Goal: Task Accomplishment & Management: Use online tool/utility

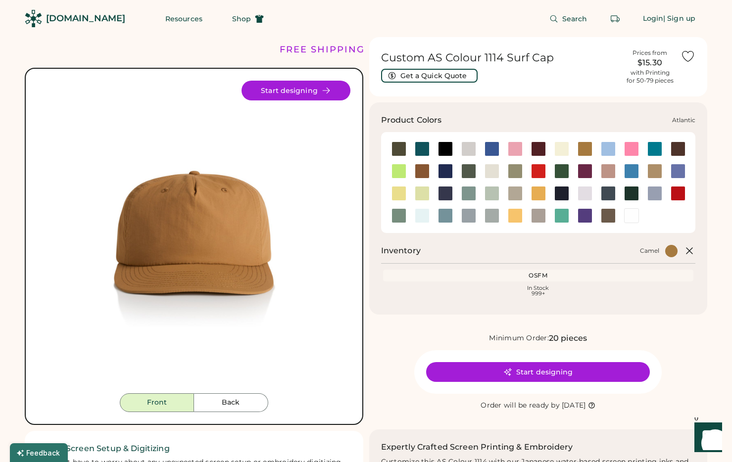
click at [422, 144] on div at bounding box center [422, 148] width 15 height 15
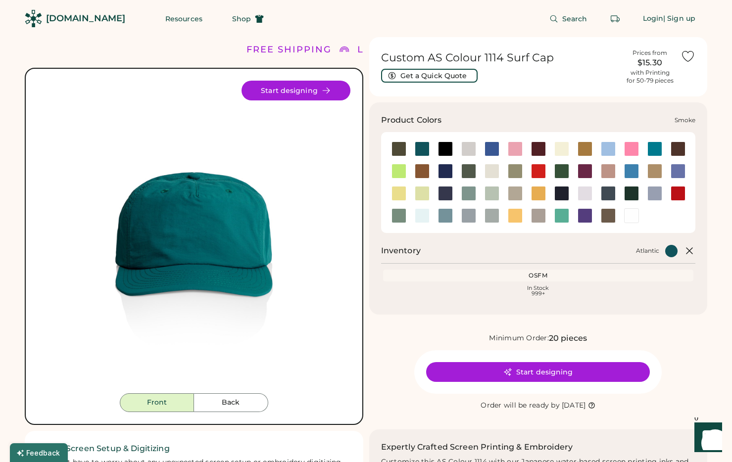
click at [470, 213] on div at bounding box center [468, 215] width 15 height 15
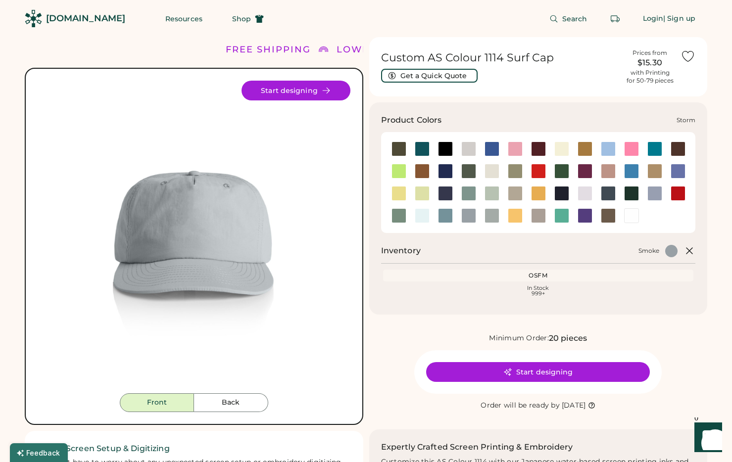
click at [498, 223] on div at bounding box center [491, 215] width 23 height 15
click at [500, 217] on div at bounding box center [491, 215] width 23 height 15
click at [510, 217] on div at bounding box center [515, 215] width 15 height 15
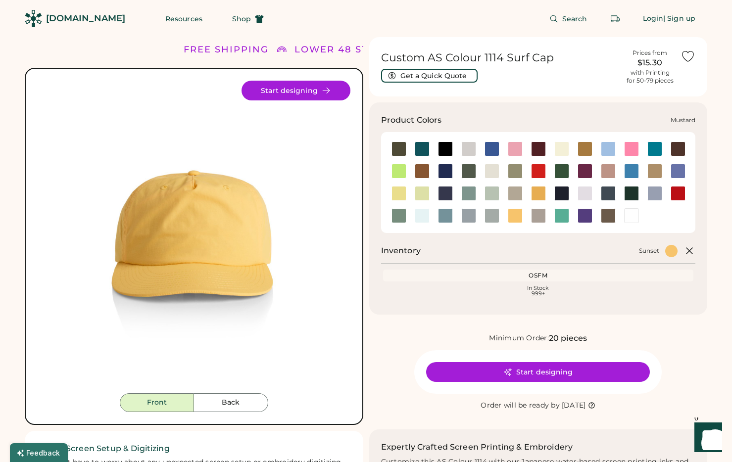
click at [542, 198] on div at bounding box center [538, 193] width 15 height 15
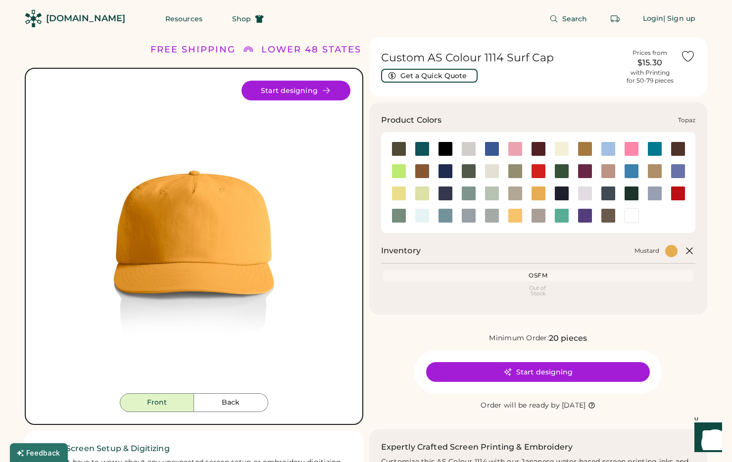
click at [562, 215] on div at bounding box center [561, 215] width 15 height 15
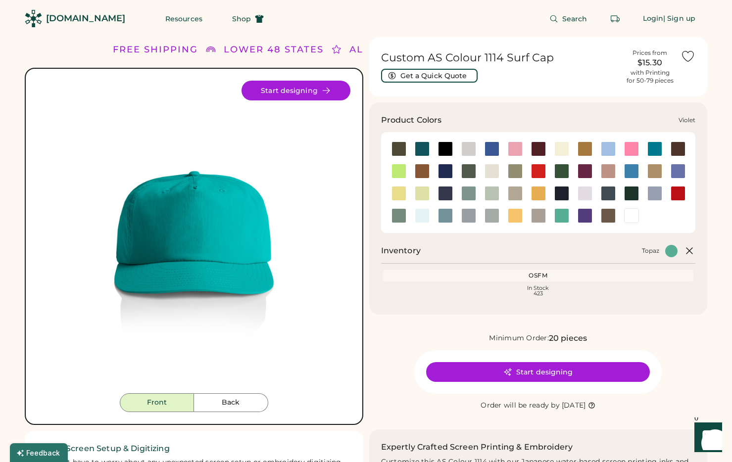
click at [585, 219] on div at bounding box center [584, 215] width 15 height 15
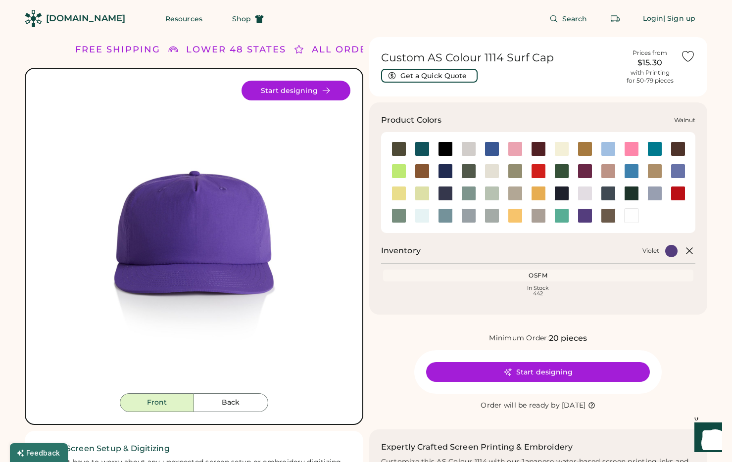
click at [605, 217] on div at bounding box center [608, 215] width 15 height 15
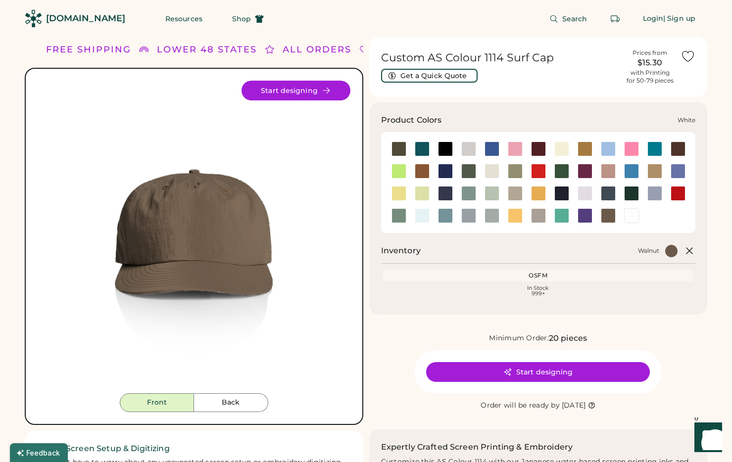
click at [633, 218] on div at bounding box center [631, 215] width 15 height 15
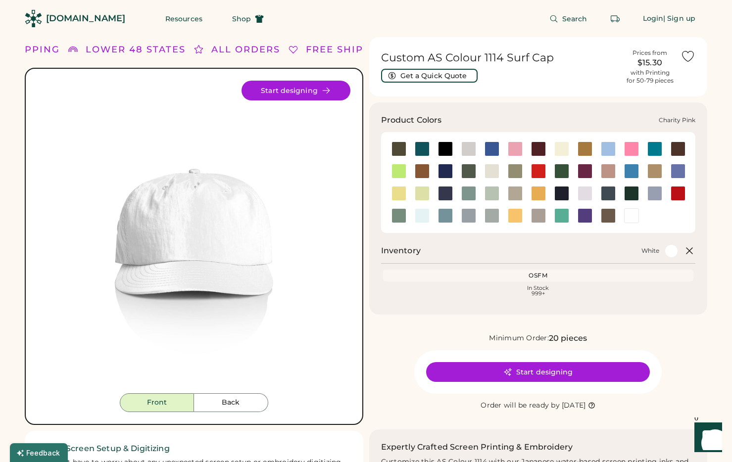
click at [634, 152] on div at bounding box center [631, 148] width 15 height 15
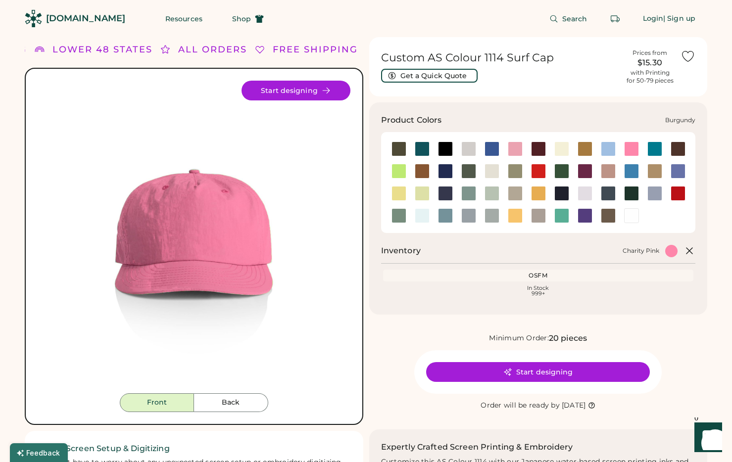
click at [539, 146] on div at bounding box center [538, 148] width 15 height 15
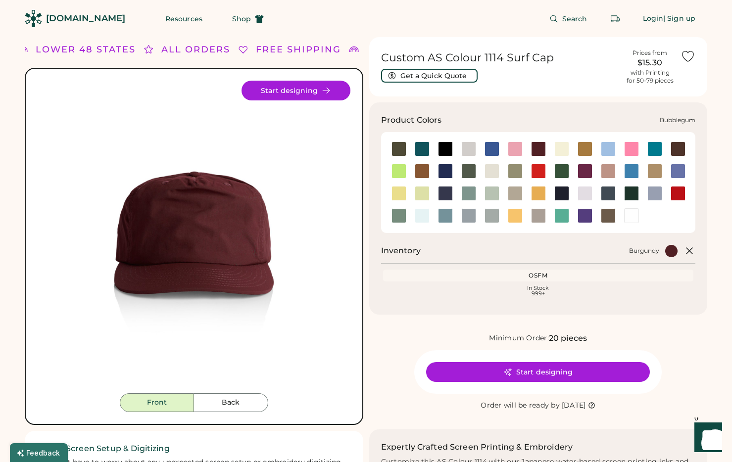
click at [514, 146] on div at bounding box center [515, 148] width 15 height 15
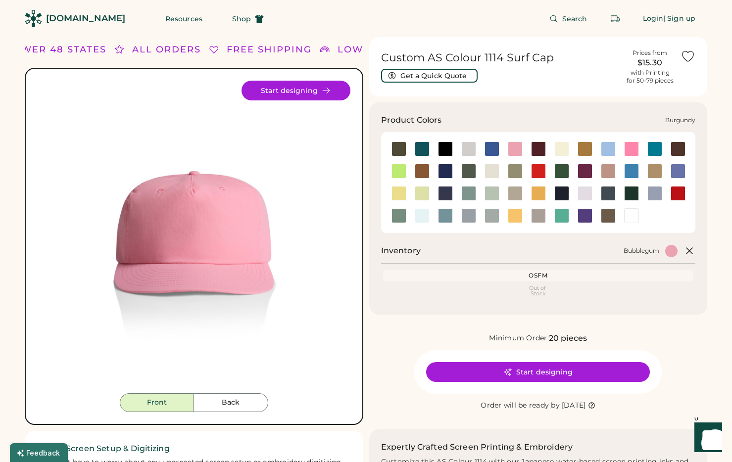
click at [532, 149] on div at bounding box center [538, 148] width 15 height 15
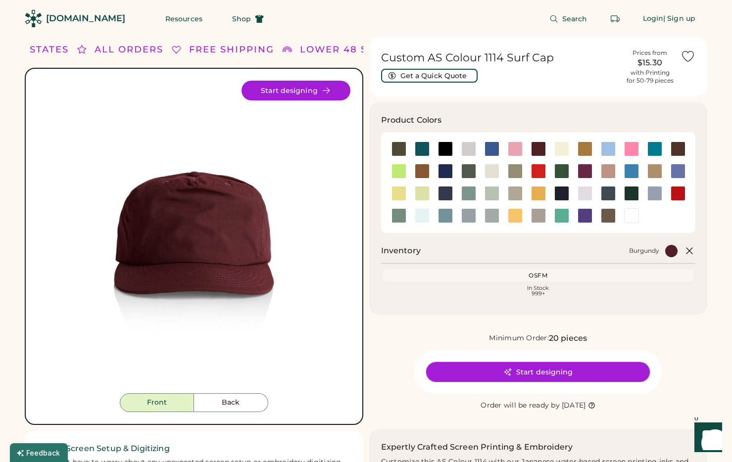
click at [573, 374] on button "Start designing" at bounding box center [538, 372] width 224 height 20
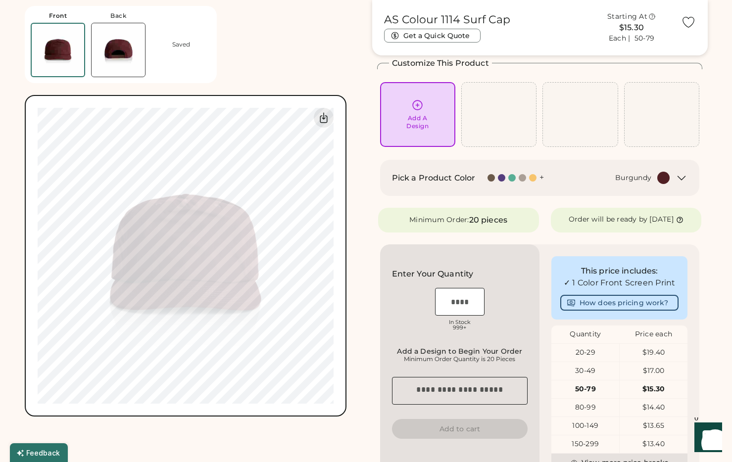
scroll to position [16, 0]
